Goal: Information Seeking & Learning: Compare options

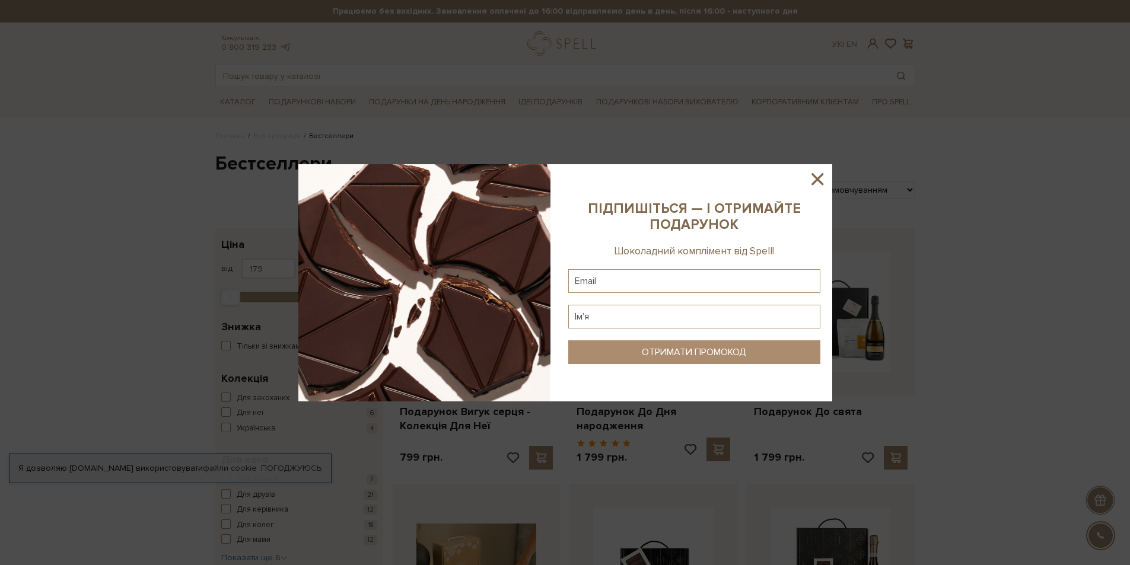
click at [815, 179] on icon at bounding box center [817, 179] width 20 height 20
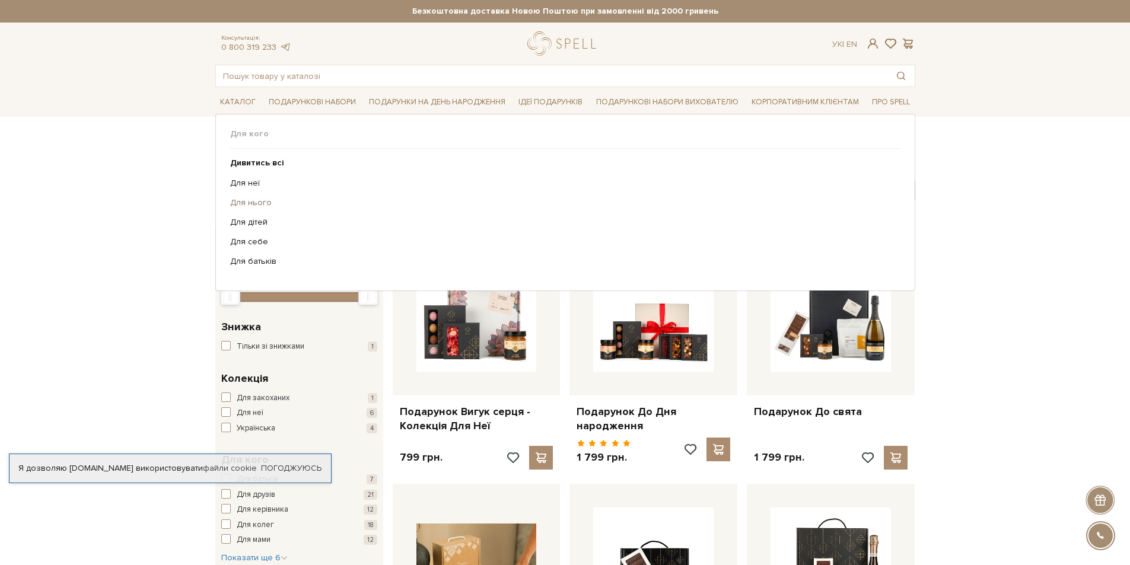
click at [253, 206] on link "Для нього" at bounding box center [560, 203] width 661 height 11
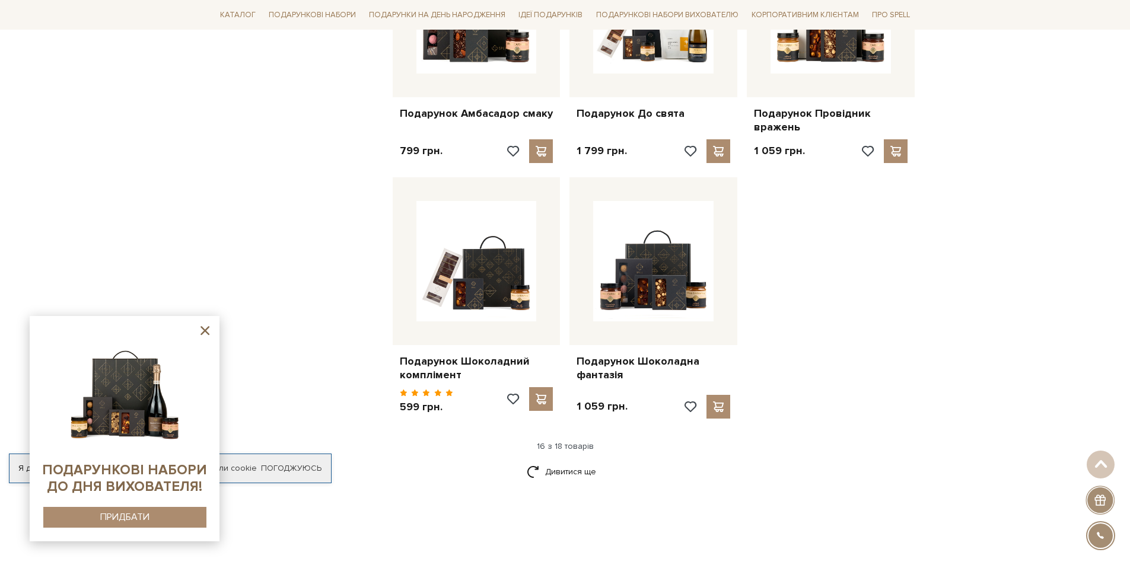
scroll to position [1364, 0]
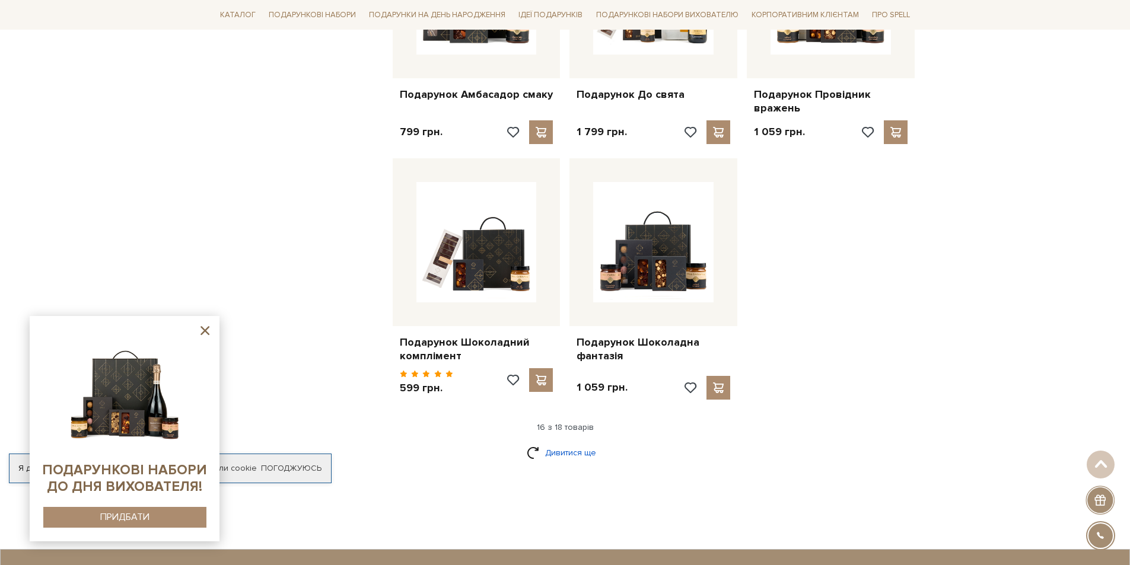
click at [584, 451] on link "Дивитися ще" at bounding box center [565, 452] width 77 height 21
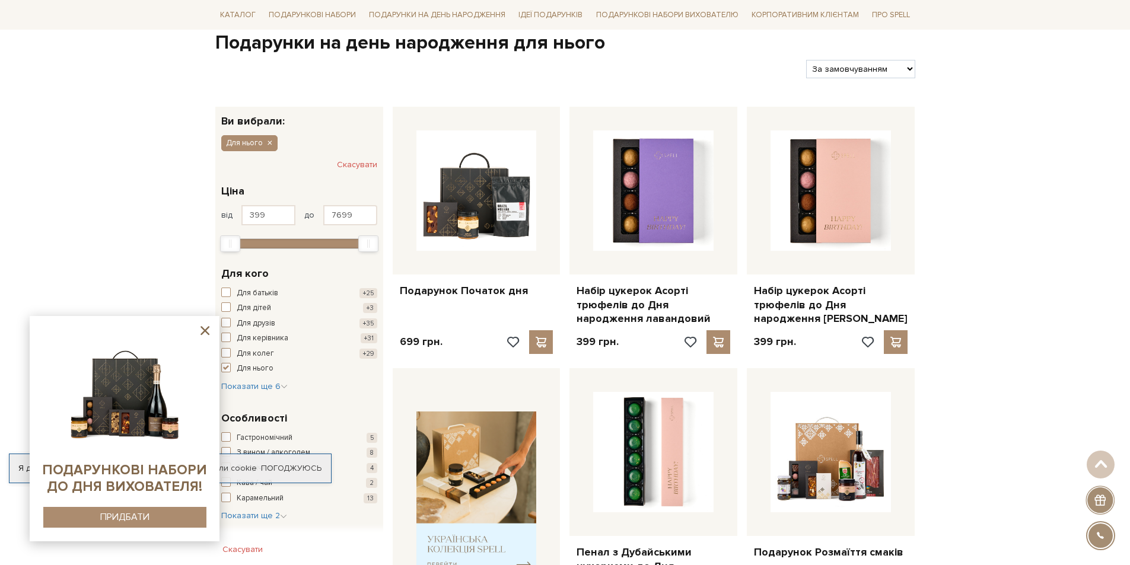
scroll to position [0, 0]
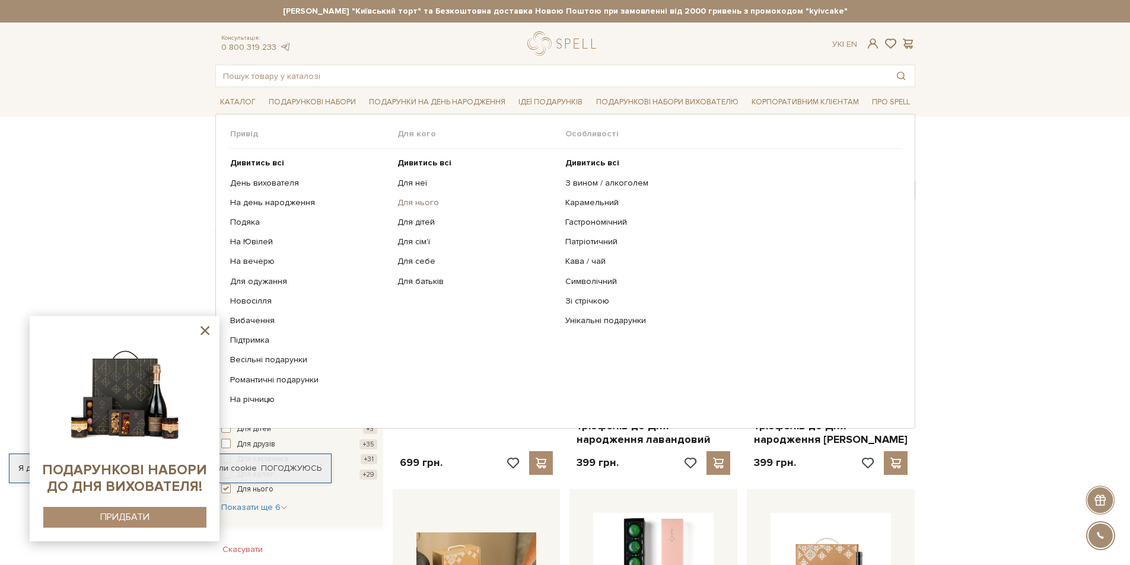
click at [409, 201] on link "Для нього" at bounding box center [476, 203] width 159 height 11
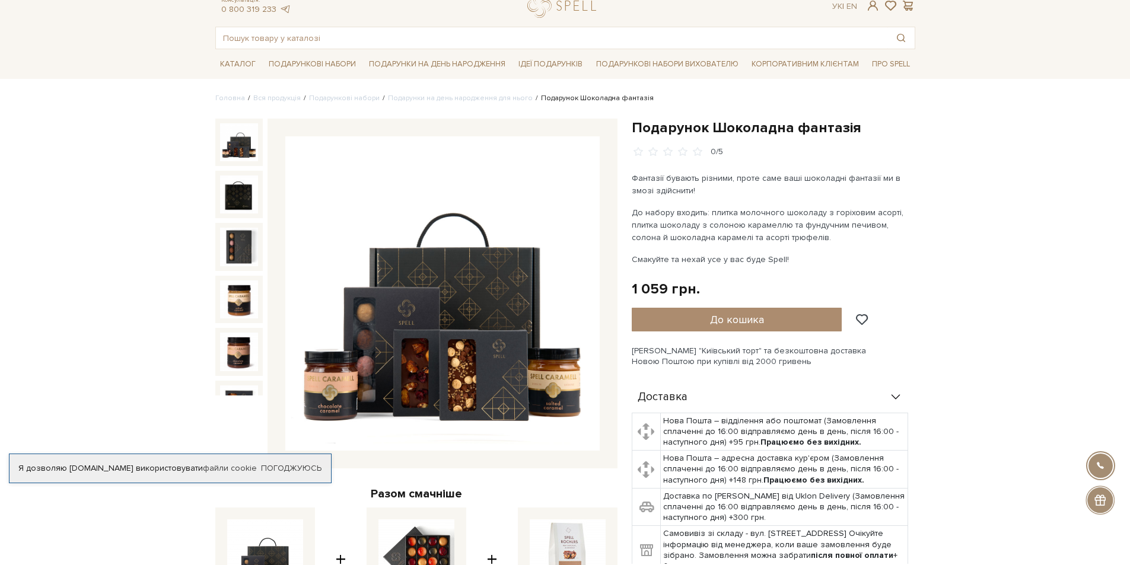
scroll to position [59, 0]
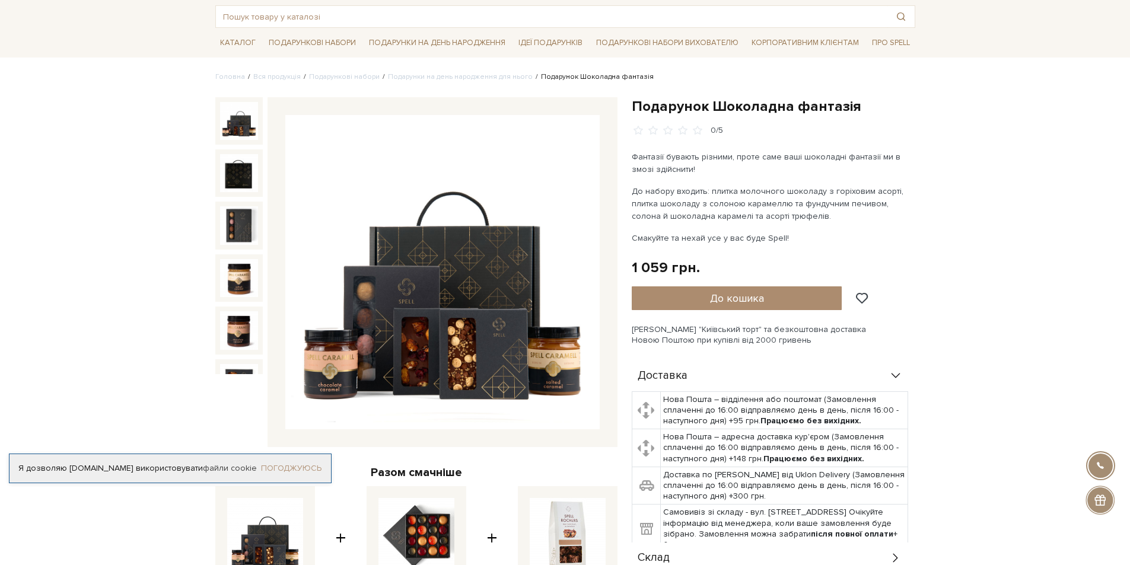
click at [291, 468] on link "Погоджуюсь" at bounding box center [291, 468] width 60 height 11
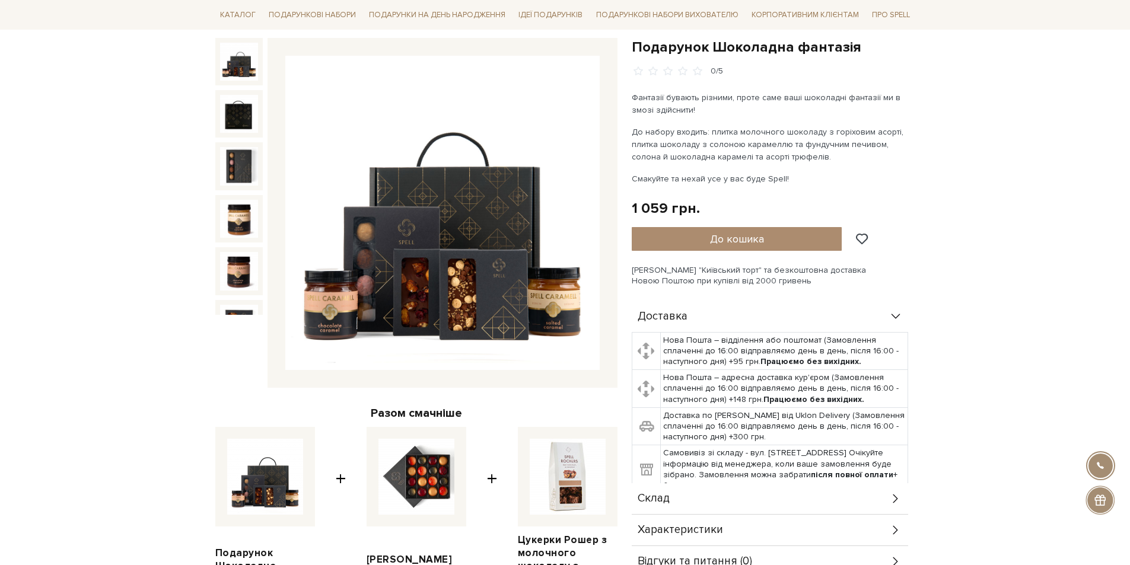
scroll to position [297, 0]
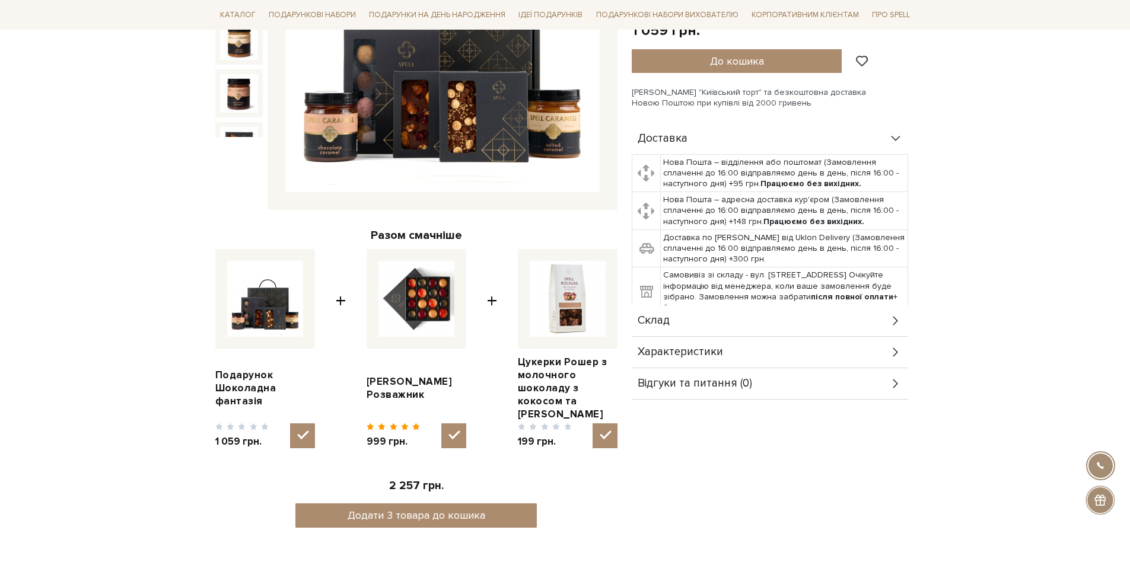
click at [895, 322] on icon at bounding box center [895, 320] width 13 height 13
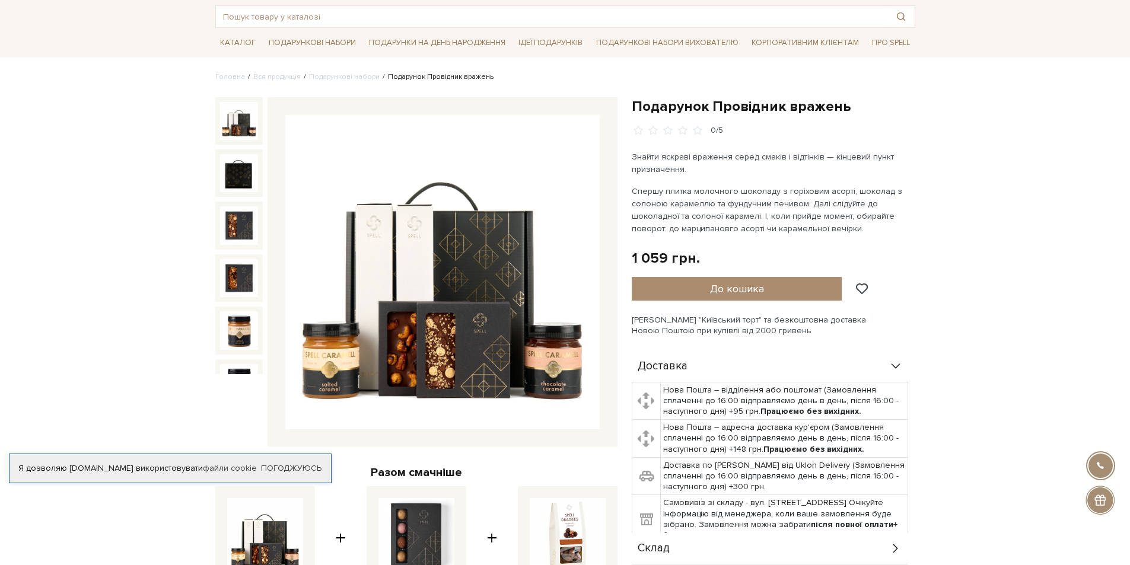
click at [242, 113] on img at bounding box center [239, 121] width 38 height 38
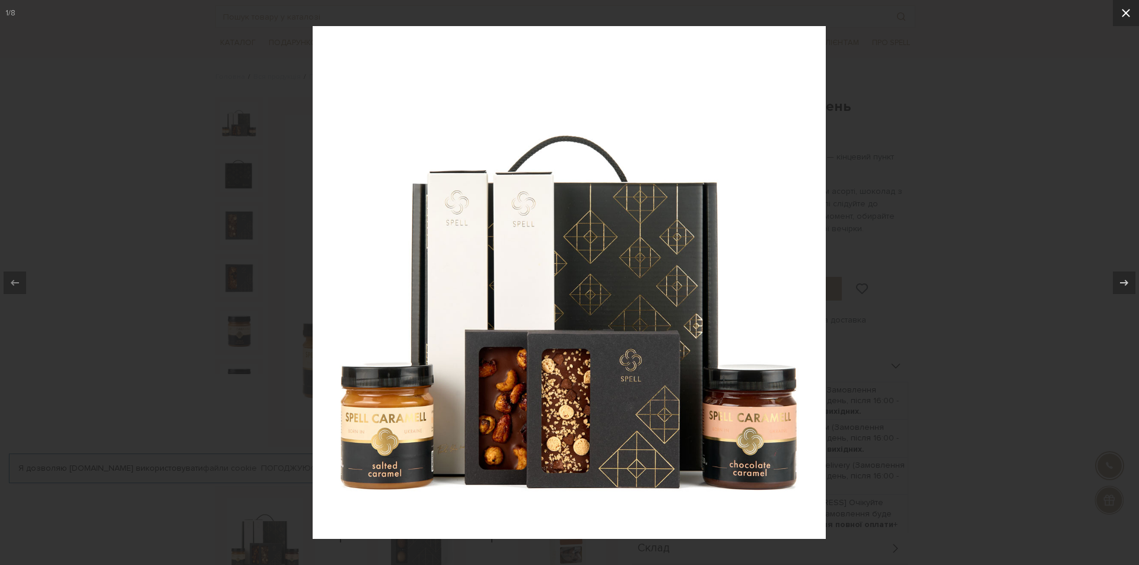
click at [1122, 8] on icon at bounding box center [1126, 13] width 14 height 14
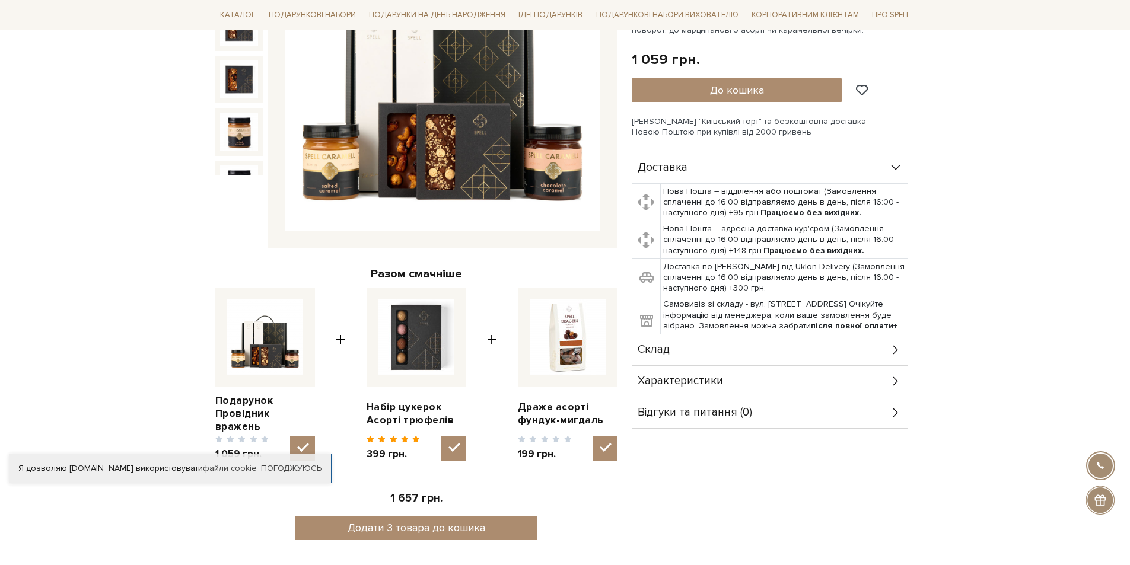
scroll to position [356, 0]
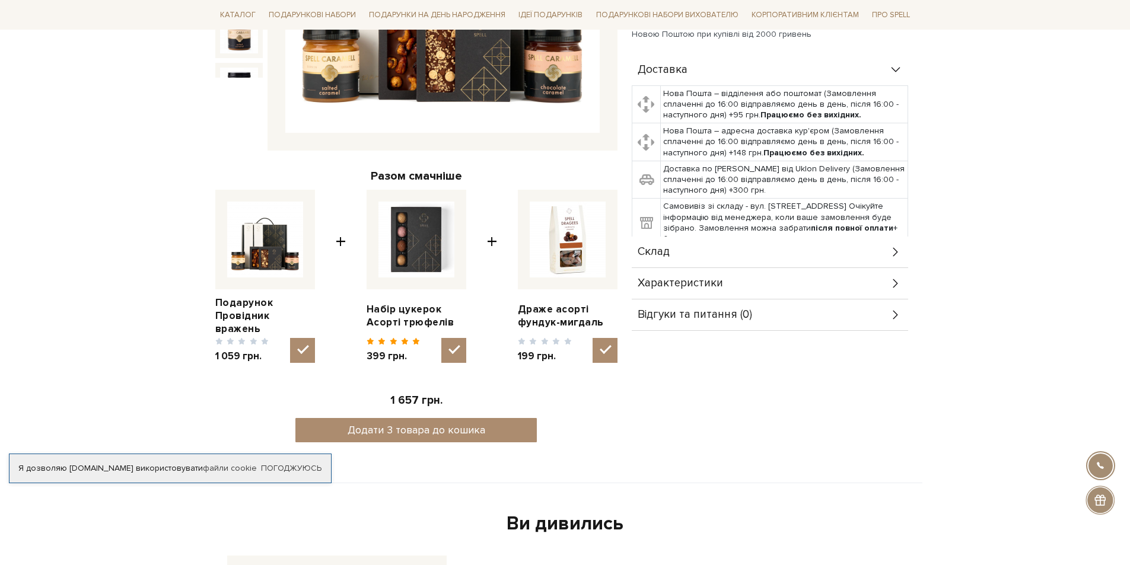
click at [881, 251] on div "Склад" at bounding box center [770, 252] width 276 height 31
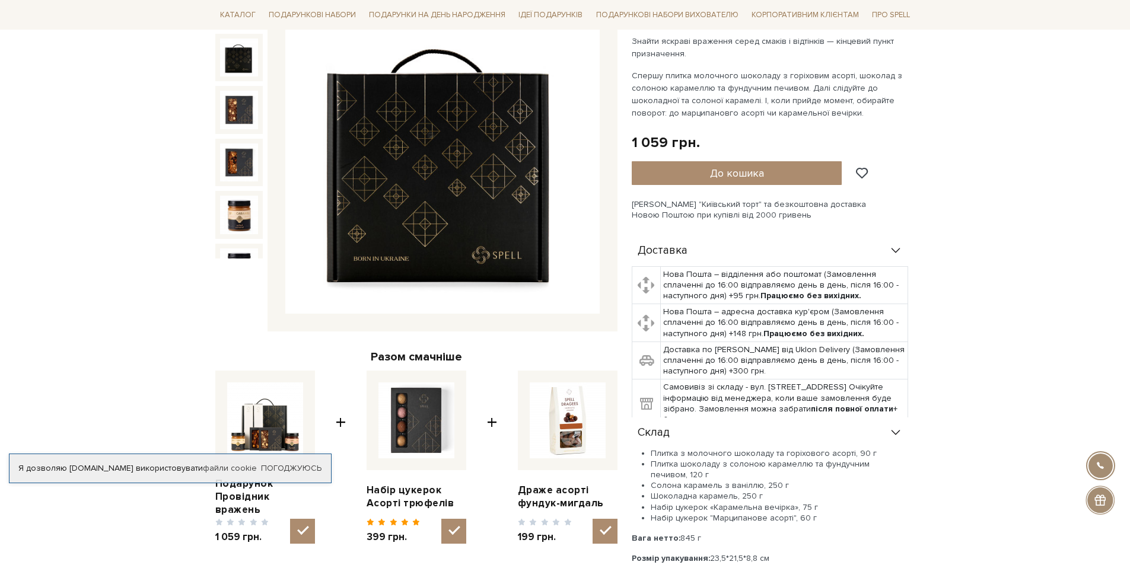
scroll to position [237, 0]
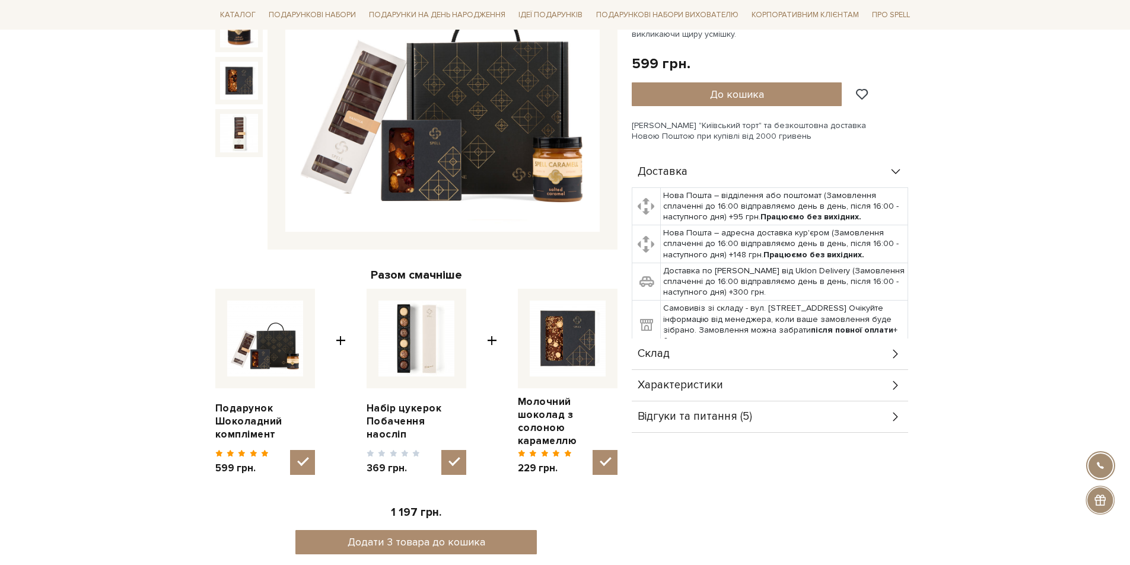
scroll to position [237, 0]
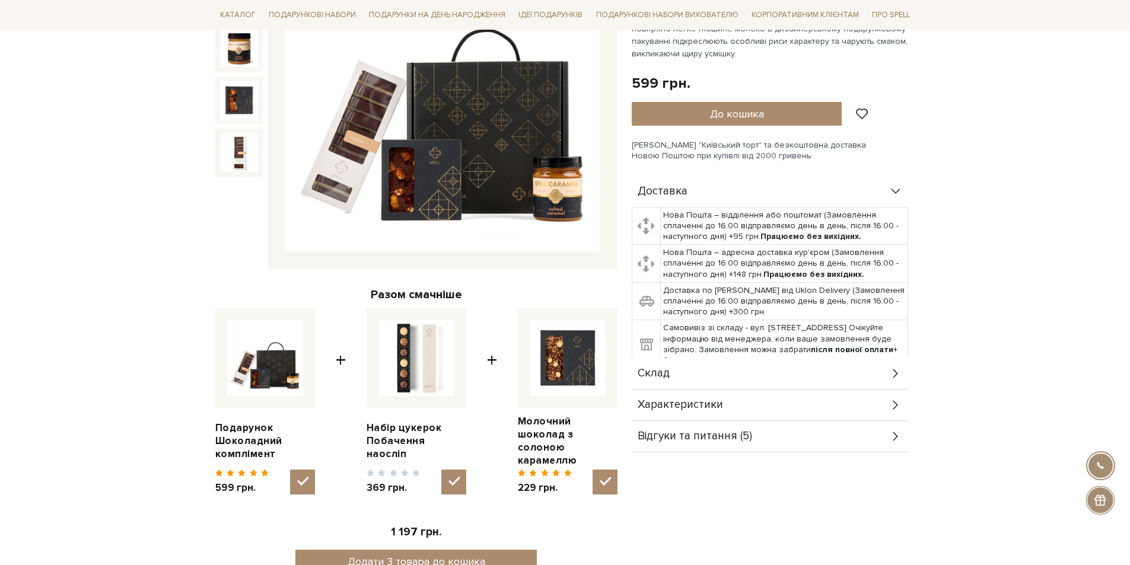
click at [895, 374] on icon at bounding box center [895, 373] width 13 height 13
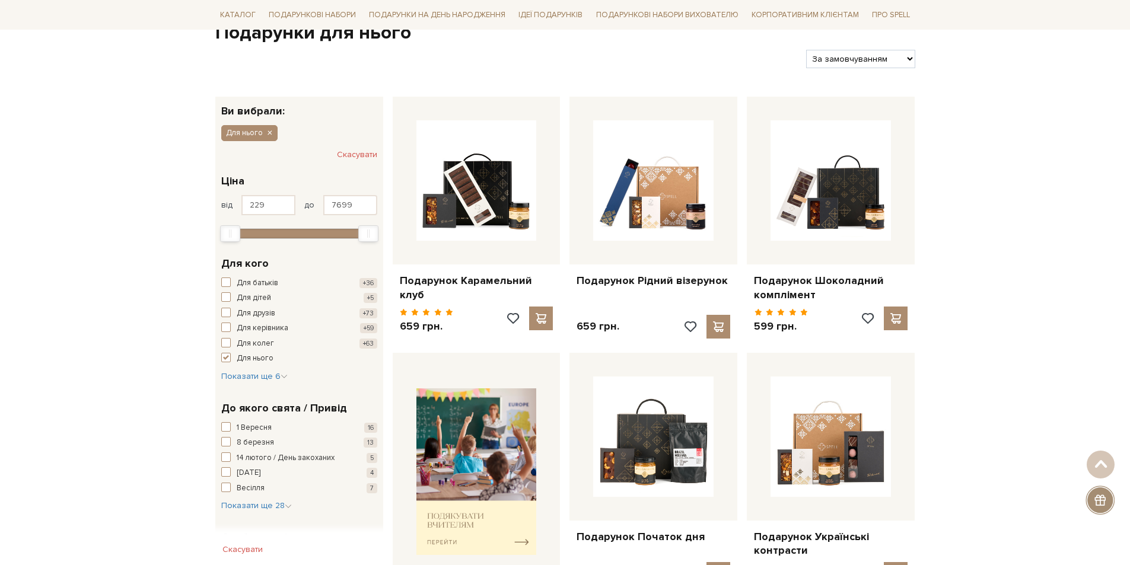
scroll to position [59, 0]
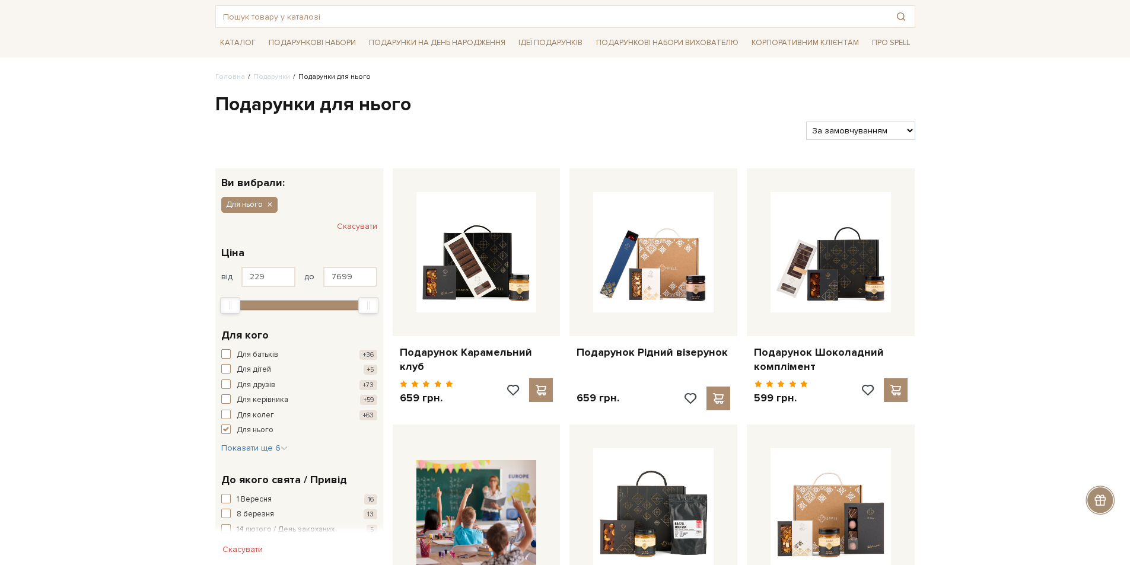
click at [913, 131] on select "За замовчуванням За Ціною (зростання) За Ціною (зменшення) Новинки За популярні…" at bounding box center [860, 131] width 109 height 18
select select "[URL][DOMAIN_NAME]"
click at [806, 122] on select "За замовчуванням За Ціною (зростання) За Ціною (зменшення) Новинки За популярні…" at bounding box center [860, 131] width 109 height 18
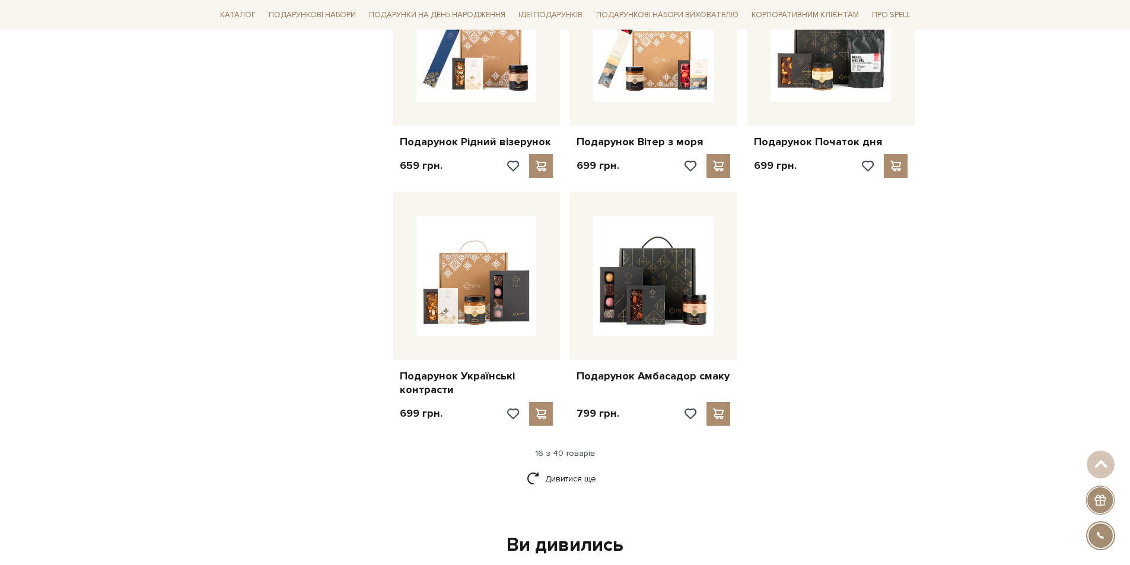
scroll to position [1364, 0]
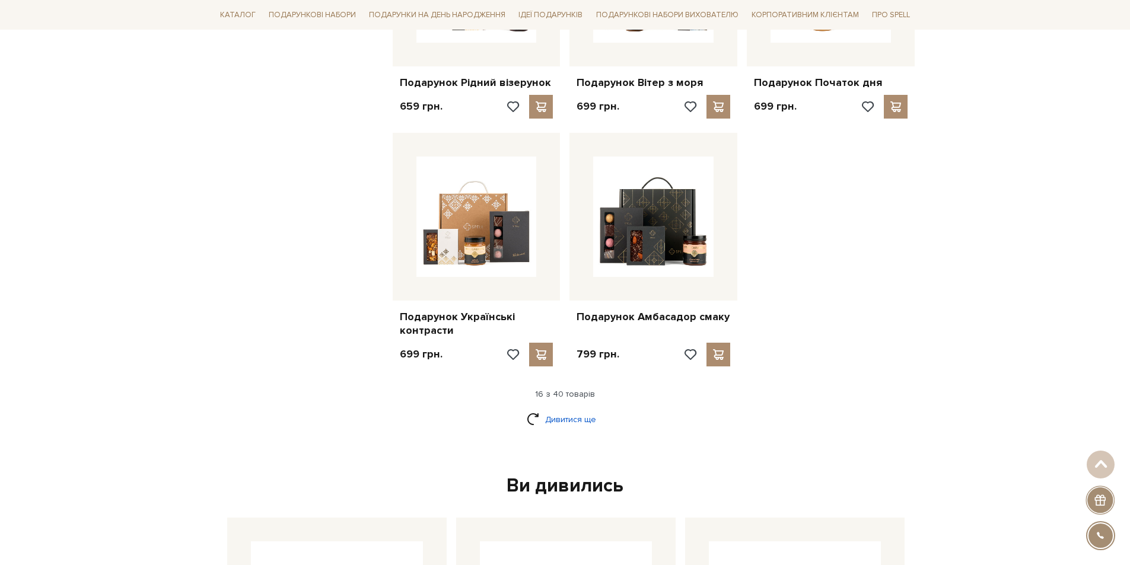
click at [550, 409] on link "Дивитися ще" at bounding box center [565, 419] width 77 height 21
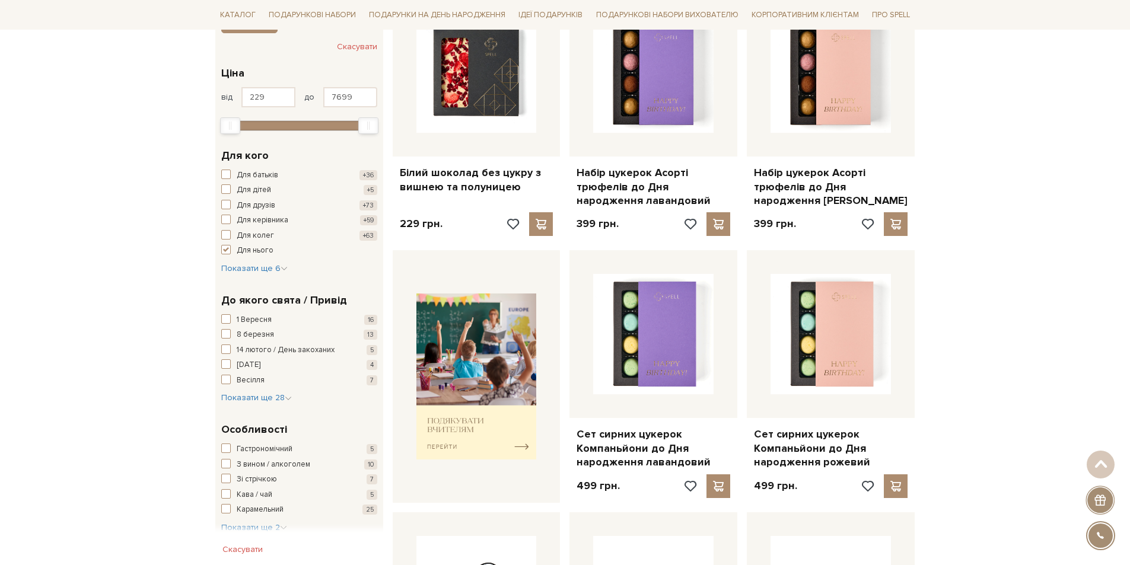
scroll to position [0, 0]
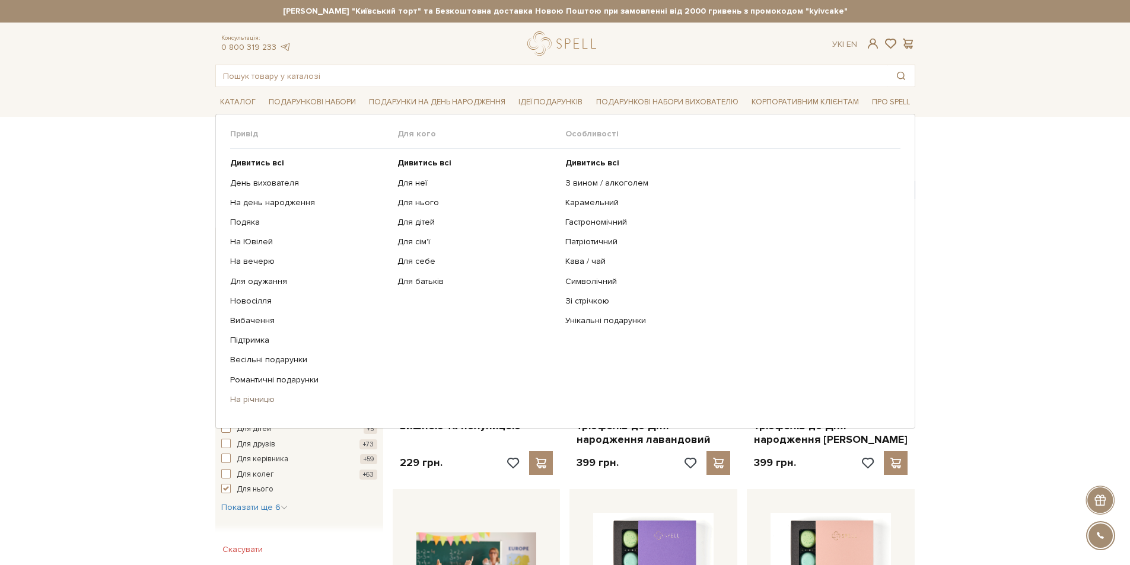
click at [259, 400] on link "На річницю" at bounding box center [309, 399] width 159 height 11
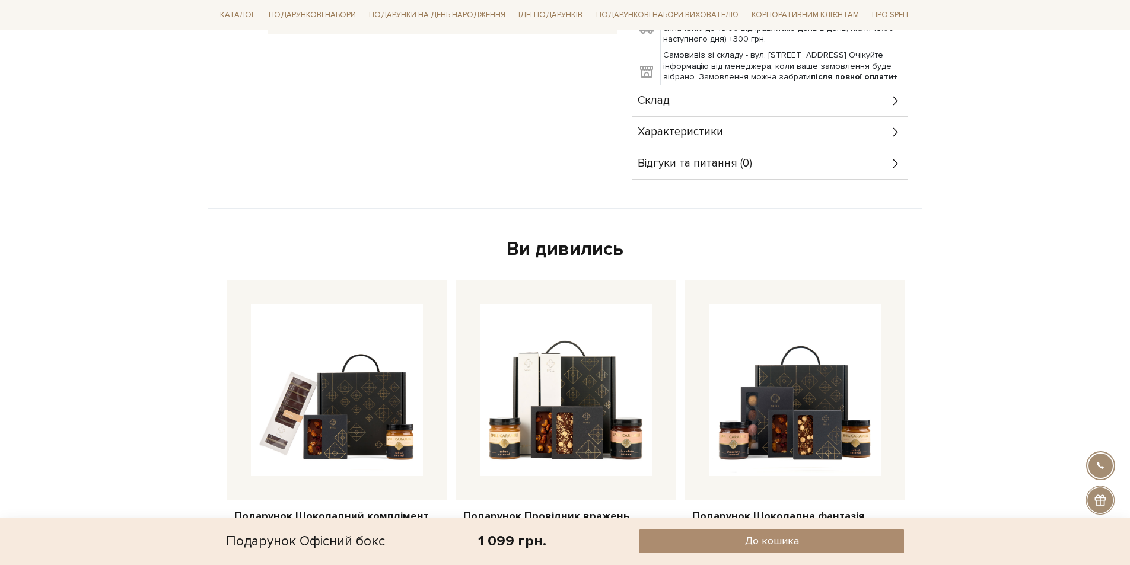
scroll to position [415, 0]
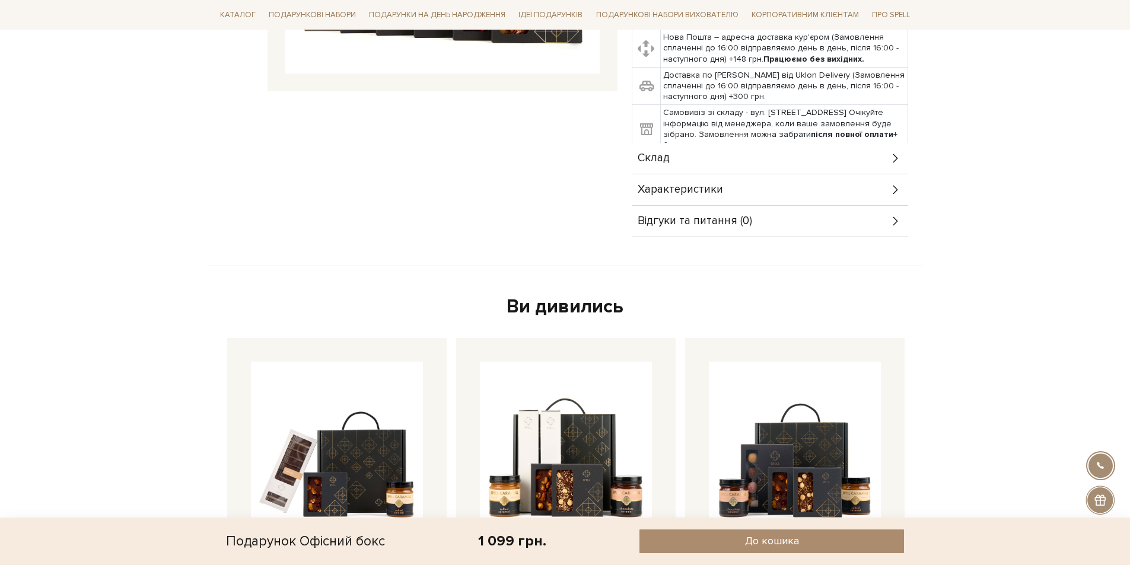
click at [890, 189] on icon at bounding box center [895, 189] width 13 height 13
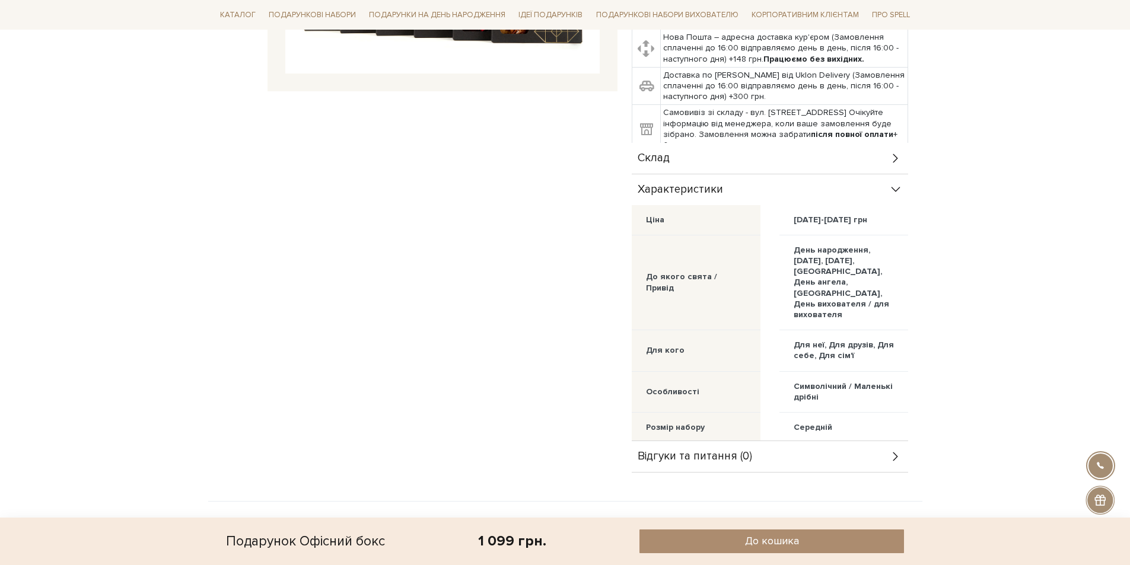
click at [891, 157] on icon at bounding box center [895, 158] width 13 height 13
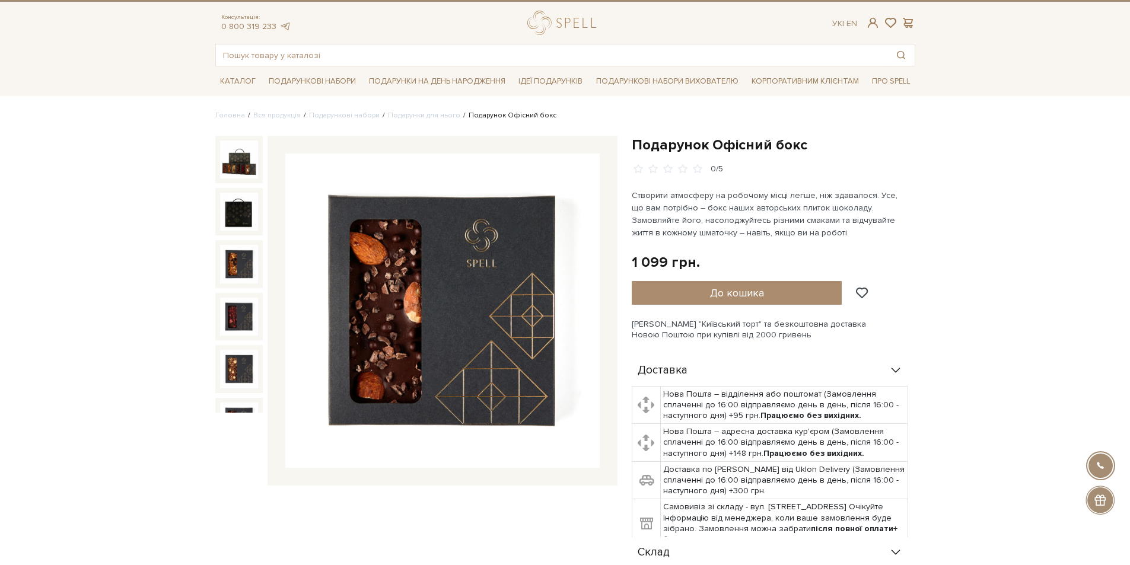
scroll to position [0, 0]
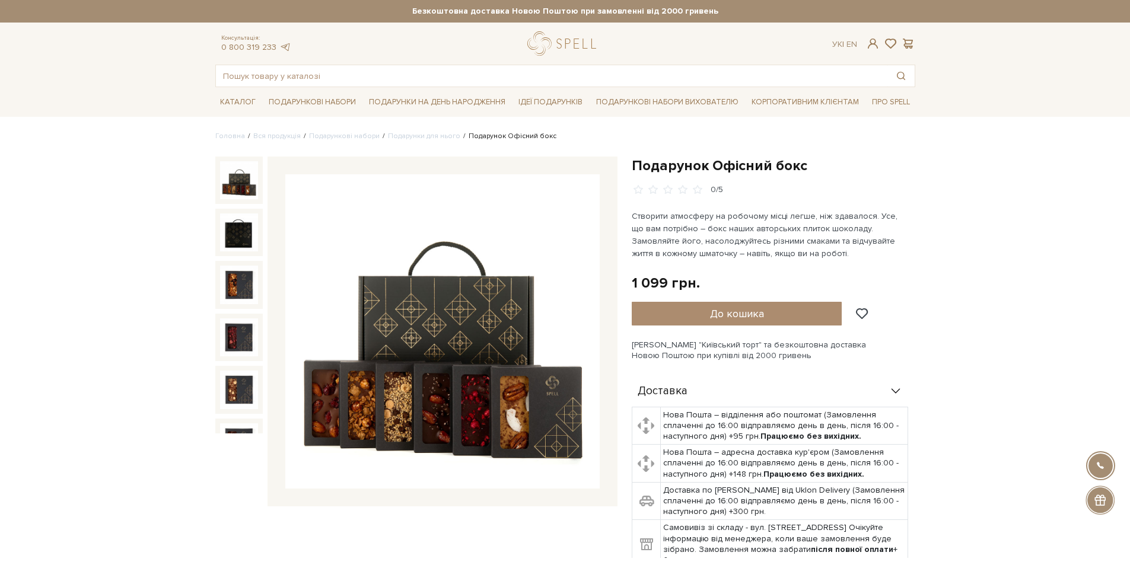
click at [241, 182] on img at bounding box center [239, 180] width 38 height 38
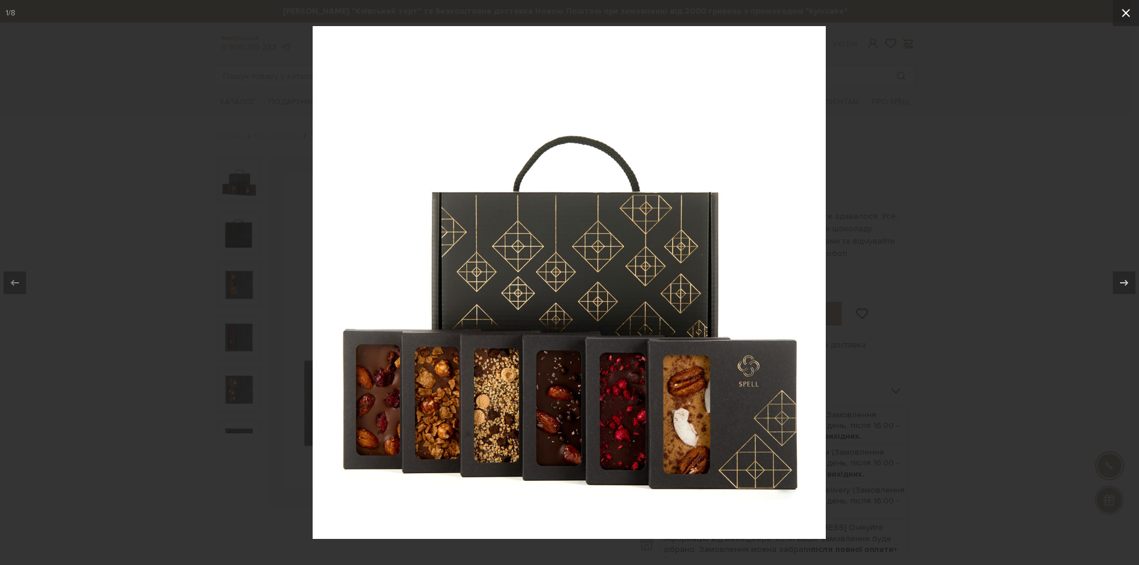
click at [1126, 13] on icon at bounding box center [1126, 13] width 8 height 8
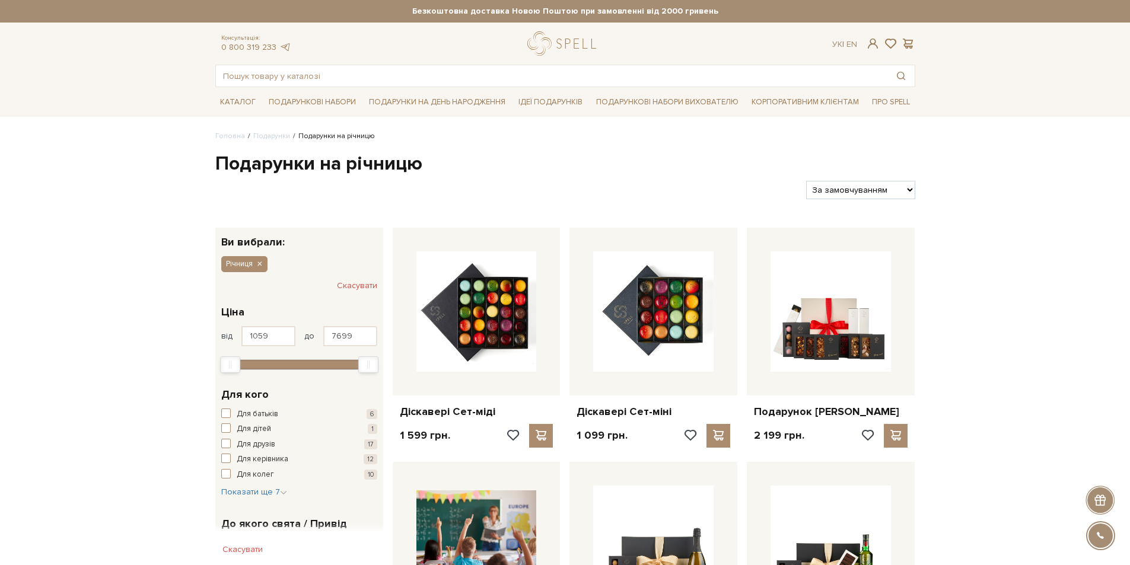
click at [908, 188] on select "За замовчуванням За Ціною (зростання) За Ціною (зменшення) Новинки За популярні…" at bounding box center [860, 190] width 109 height 18
select select "https://spellchocolate.com/podarunki/richnitsja?sort=p.price&order=ASC"
click at [806, 181] on select "За замовчуванням За Ціною (зростання) За Ціною (зменшення) Новинки За популярні…" at bounding box center [860, 190] width 109 height 18
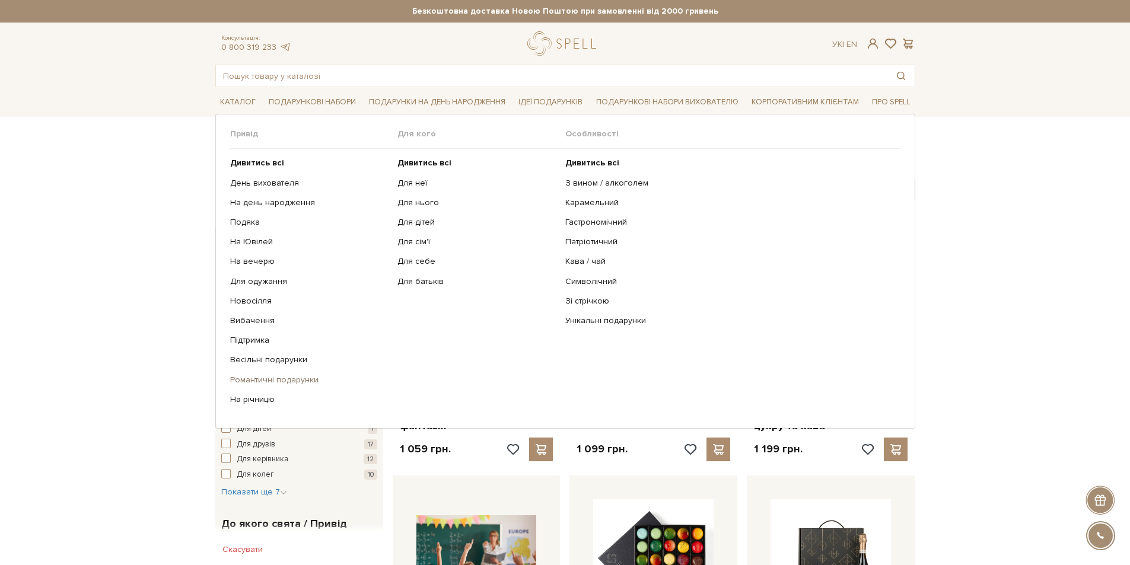
click at [248, 381] on link "Романтичні подарунки" at bounding box center [309, 380] width 159 height 11
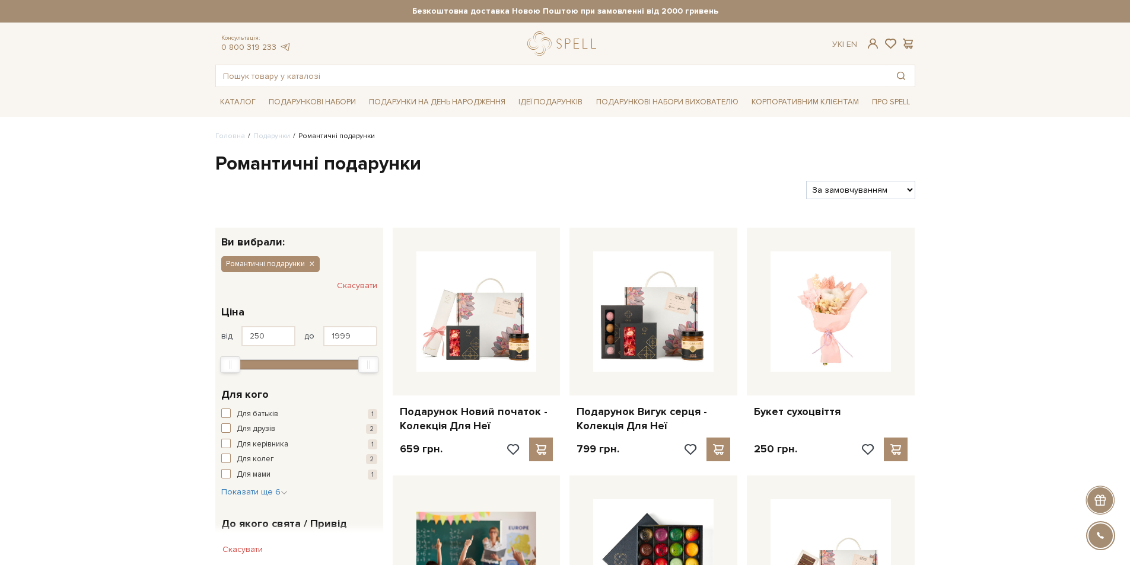
click at [907, 190] on select "За замовчуванням За Ціною (зростання) За Ціною (зменшення) Новинки За популярні…" at bounding box center [860, 190] width 109 height 18
select select "[URL][DOMAIN_NAME]"
click at [806, 181] on select "За замовчуванням За Ціною (зростання) За Ціною (зменшення) Новинки За популярні…" at bounding box center [860, 190] width 109 height 18
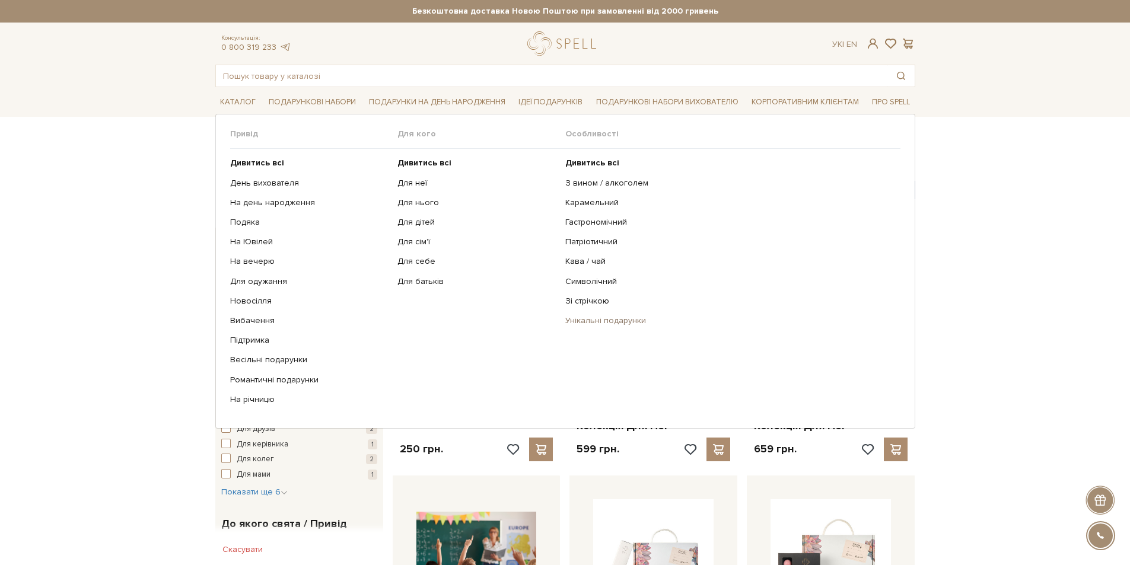
click at [583, 320] on link "Унікальні подарунки" at bounding box center [728, 321] width 326 height 11
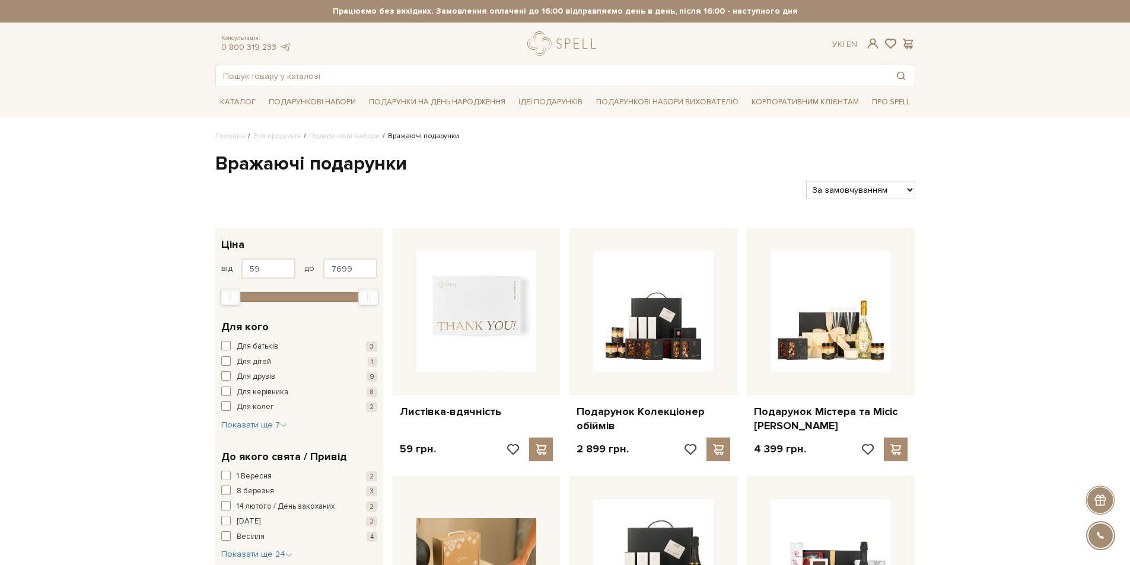
click at [896, 186] on select "За замовчуванням За Ціною (зростання) За Ціною (зменшення) Новинки За популярні…" at bounding box center [860, 190] width 109 height 18
select select "https://spellchocolate.com/our-productions/podarunkovi-box/vrazhayuch/?sort=p.p…"
click at [806, 181] on select "За замовчуванням За Ціною (зростання) За Ціною (зменшення) Новинки За популярні…" at bounding box center [860, 190] width 109 height 18
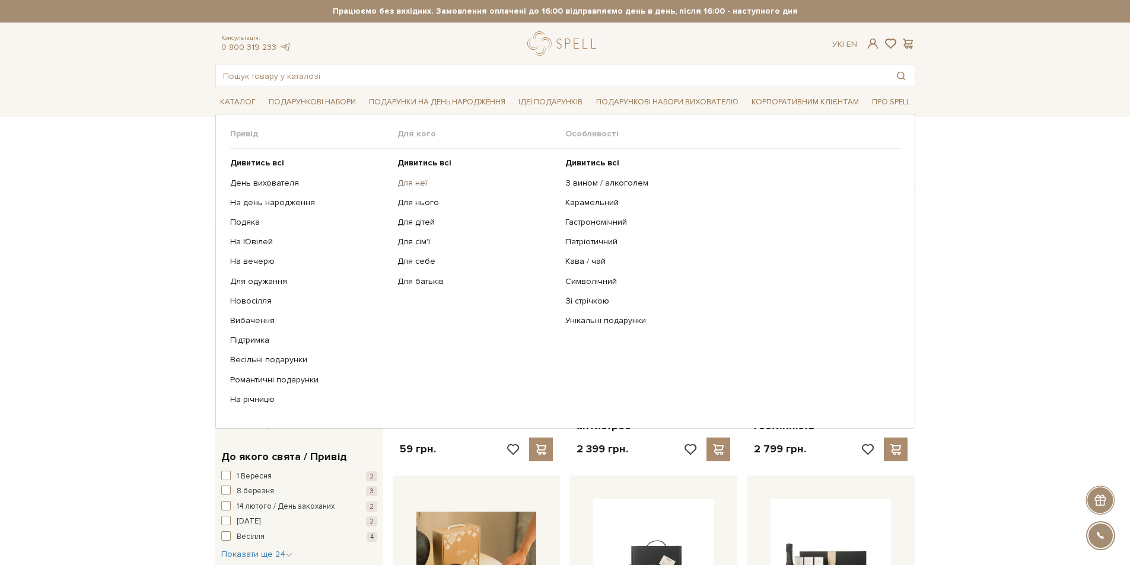
click at [413, 180] on link "Для неї" at bounding box center [476, 183] width 159 height 11
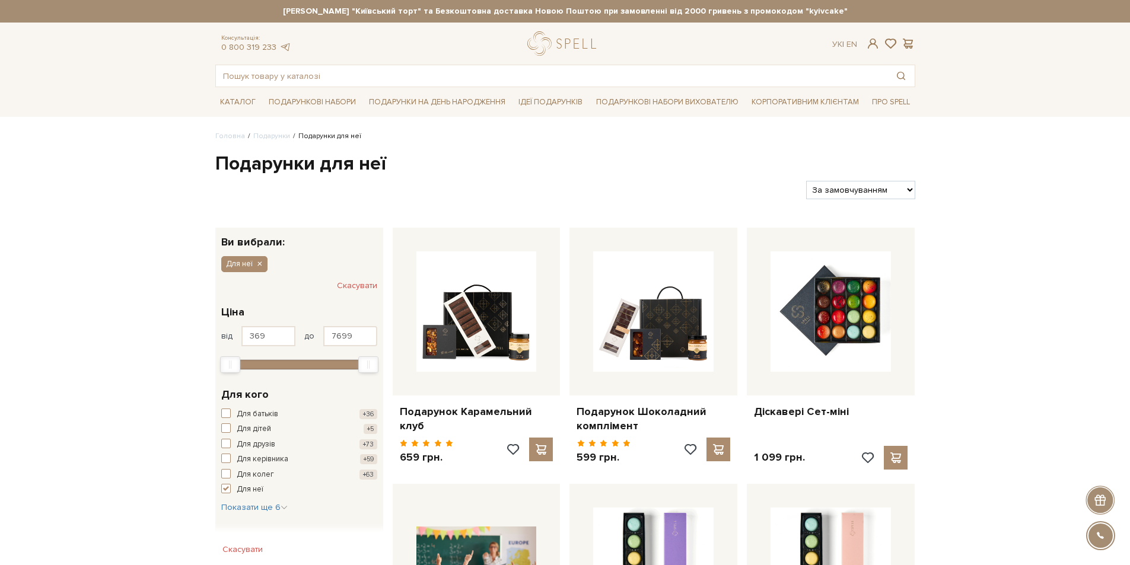
click at [903, 191] on select "За замовчуванням За Ціною (зростання) За Ціною (зменшення) Новинки За популярні…" at bounding box center [860, 190] width 109 height 18
select select "https://spellchocolate.com/podarunki/gifts-for-dlja-neji?sort=p.price&order=ASC"
click at [806, 181] on select "За замовчуванням За Ціною (зростання) За Ціною (зменшення) Новинки За популярні…" at bounding box center [860, 190] width 109 height 18
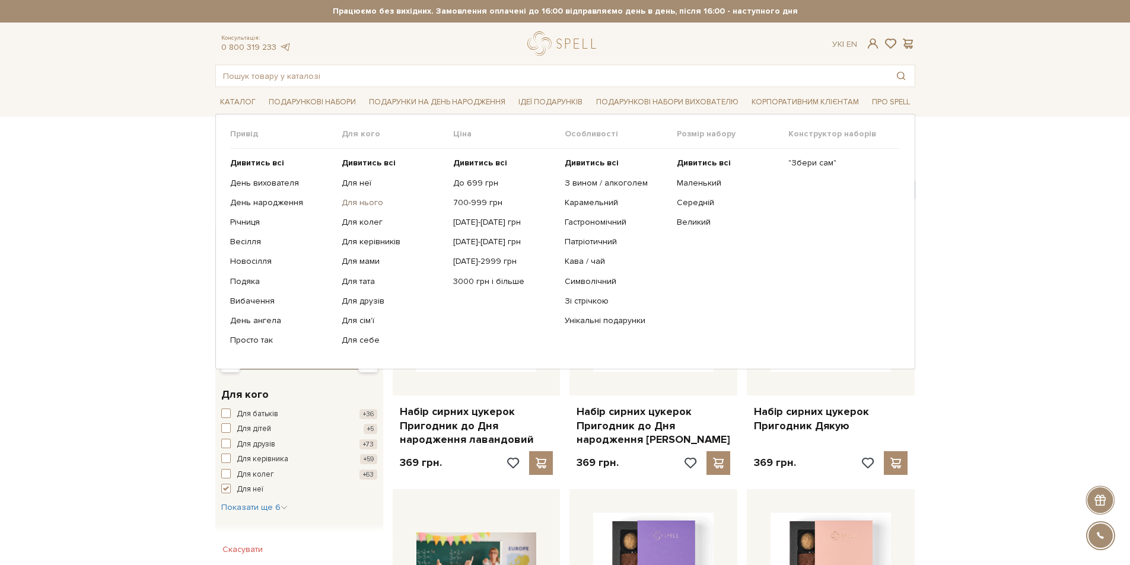
click at [368, 203] on link "Для нього" at bounding box center [393, 203] width 103 height 11
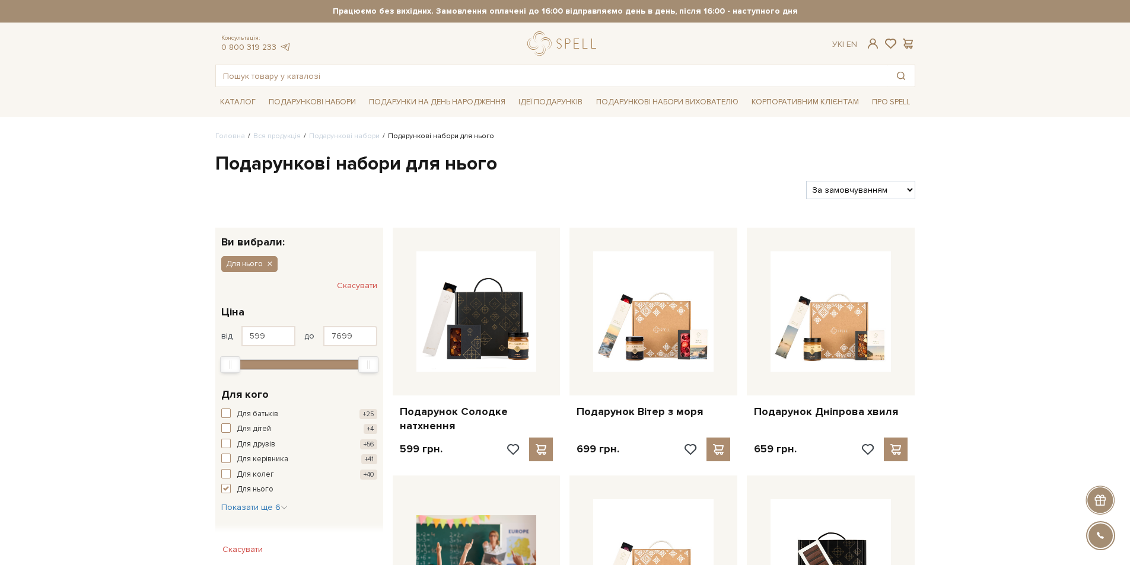
click at [913, 190] on select "За замовчуванням За Ціною (зростання) За Ціною (зменшення) Новинки За популярні…" at bounding box center [860, 190] width 109 height 18
select select "[URL][DOMAIN_NAME]"
click at [806, 181] on select "За замовчуванням За Ціною (зростання) За Ціною (зменшення) Новинки За популярні…" at bounding box center [860, 190] width 109 height 18
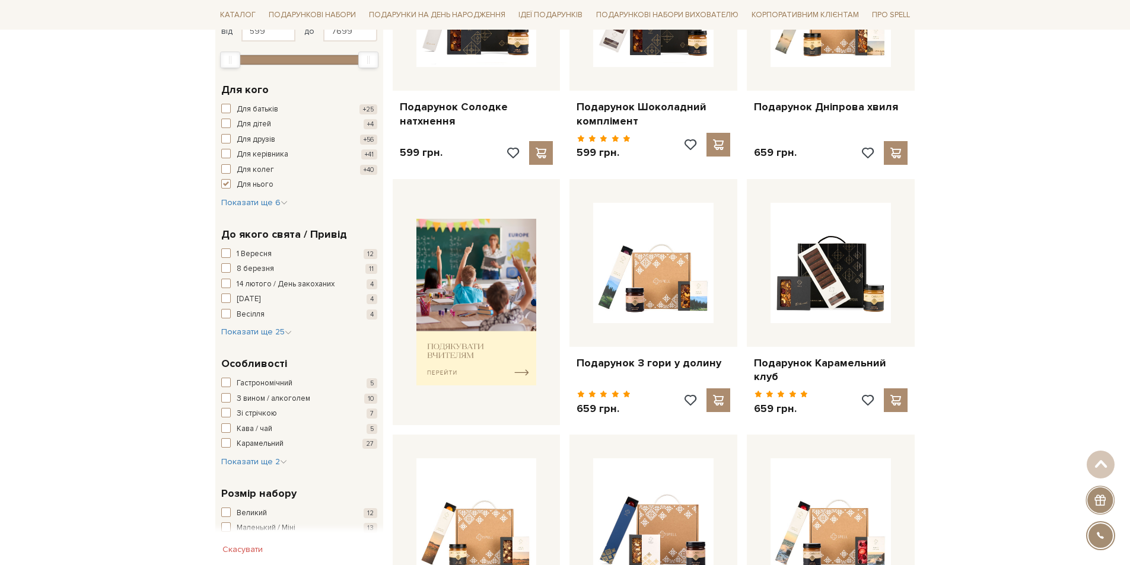
scroll to position [237, 0]
